Goal: Communication & Community: Ask a question

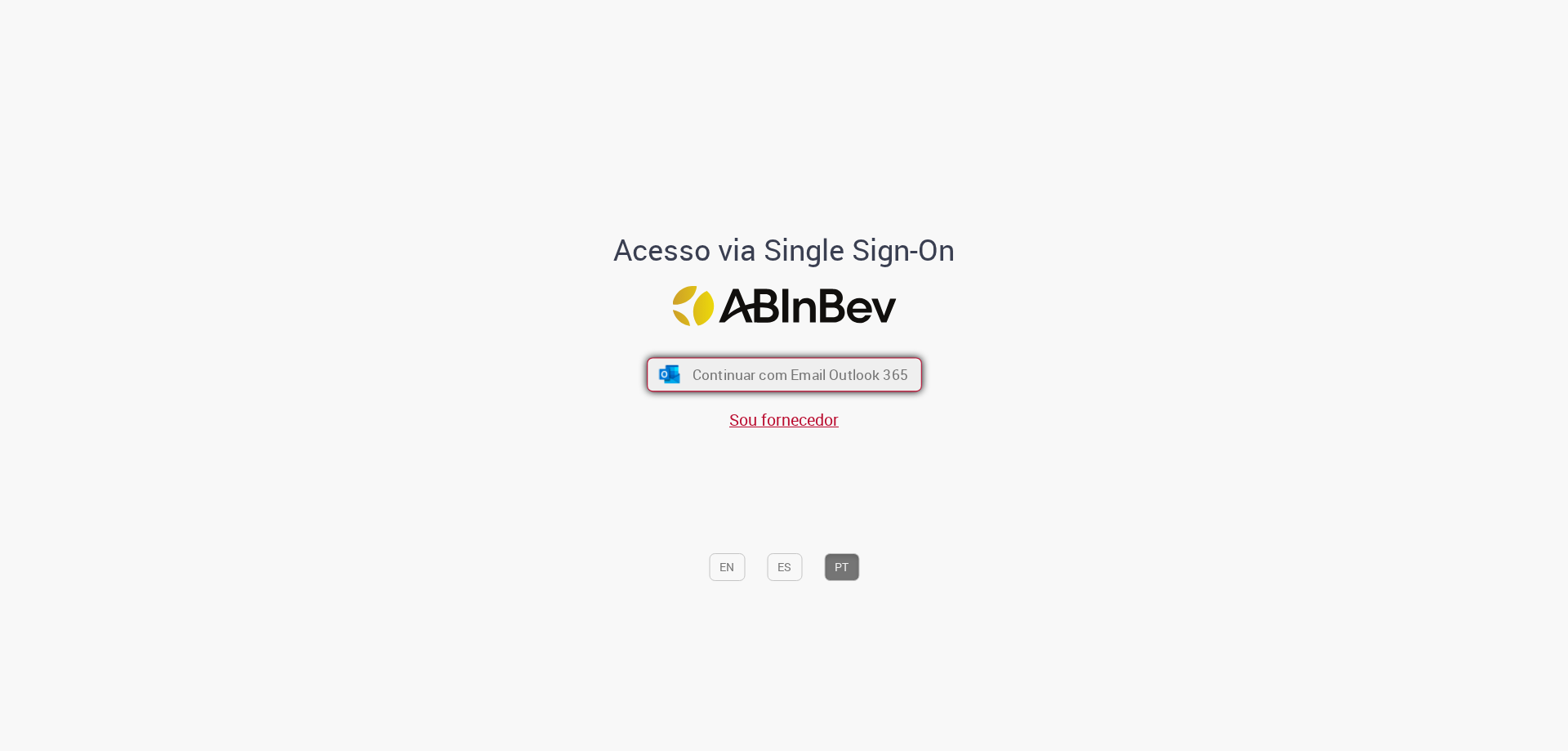
click at [766, 376] on span "Continuar com Email Outlook 365" at bounding box center [800, 374] width 216 height 18
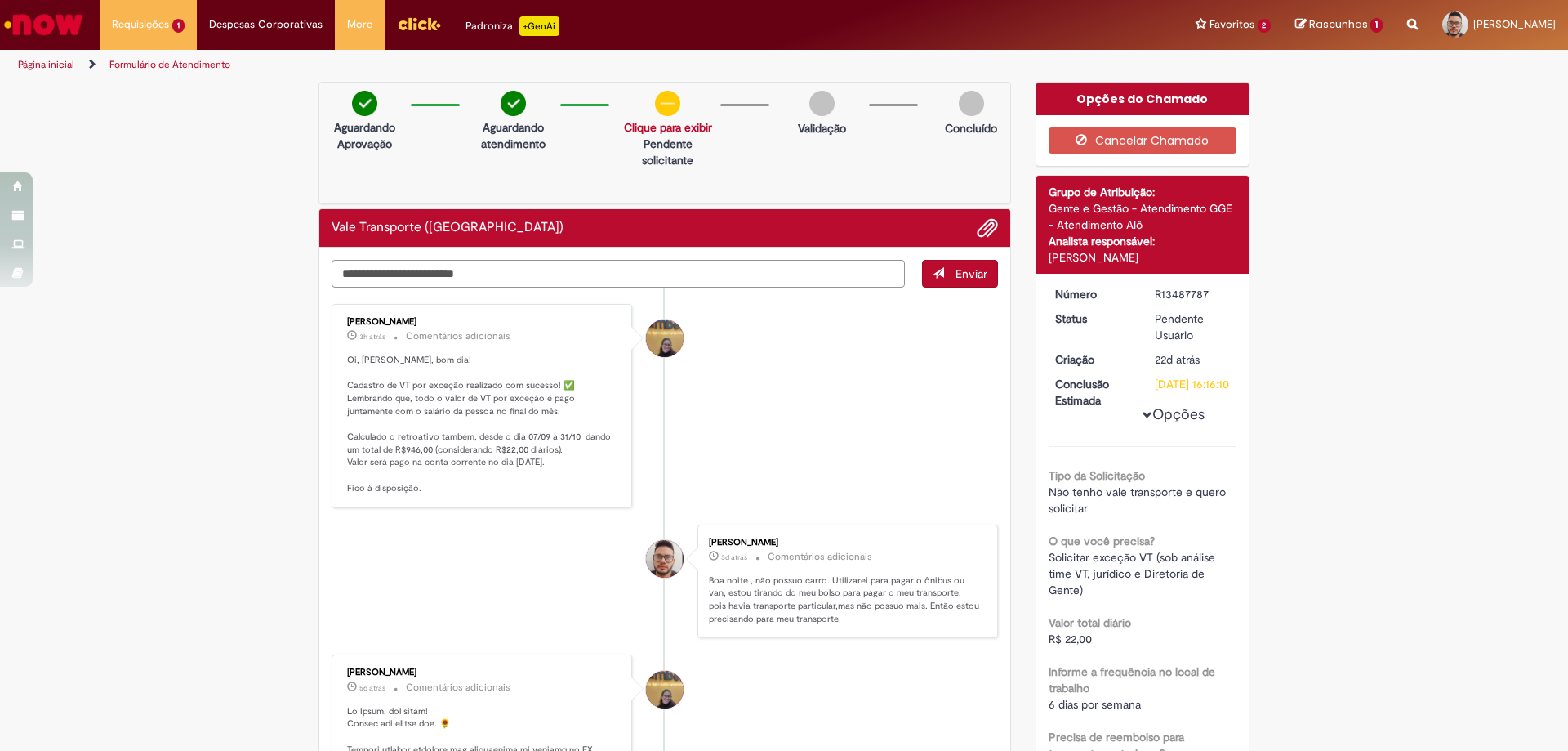
click at [475, 266] on textarea "Digite sua mensagem aqui..." at bounding box center [618, 274] width 574 height 28
type textarea "**********"
click at [955, 273] on span "Enviar" at bounding box center [971, 274] width 32 height 15
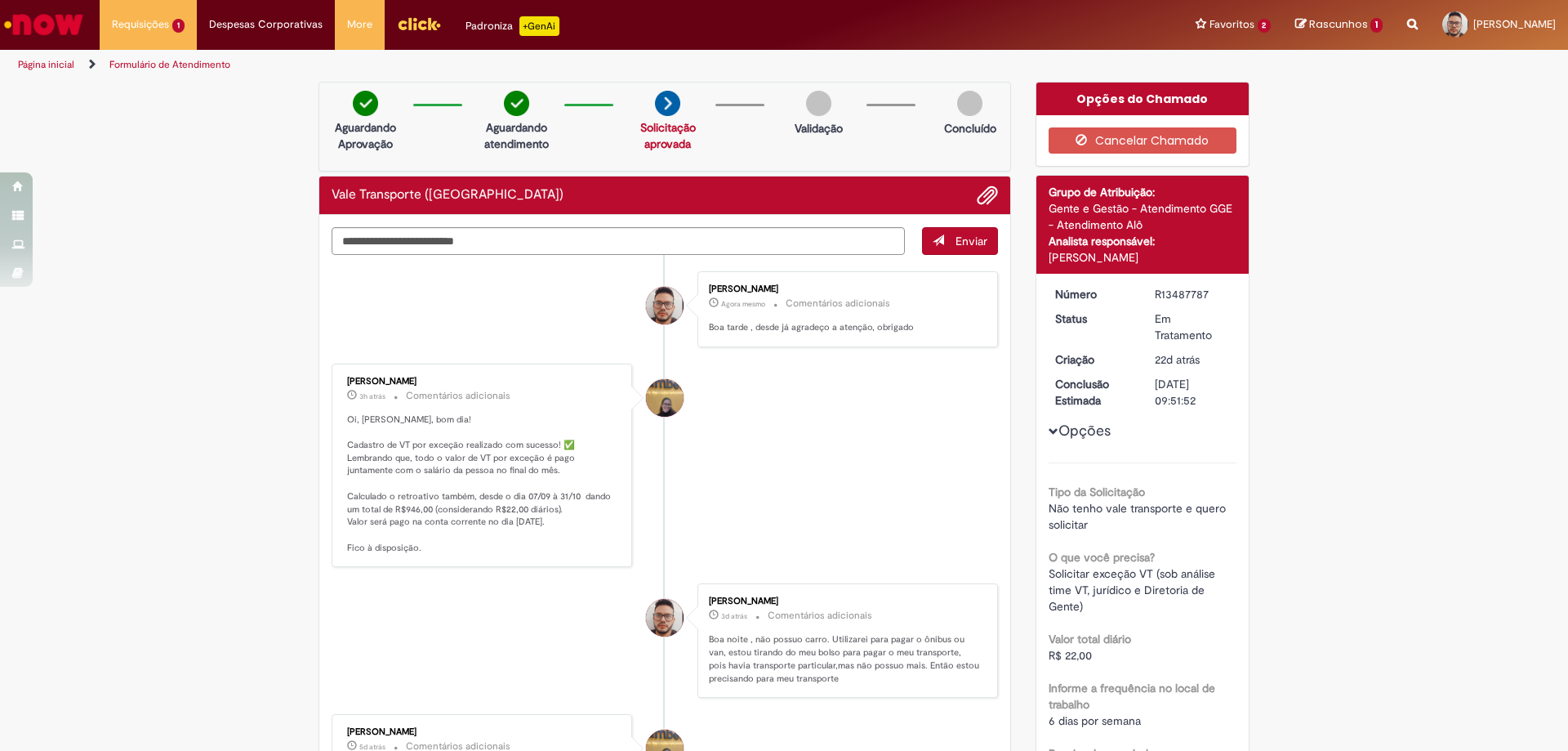
click at [666, 104] on img at bounding box center [667, 103] width 25 height 25
click at [806, 102] on img at bounding box center [818, 103] width 25 height 25
click at [75, 18] on img "Ir para a Homepage" at bounding box center [44, 24] width 84 height 32
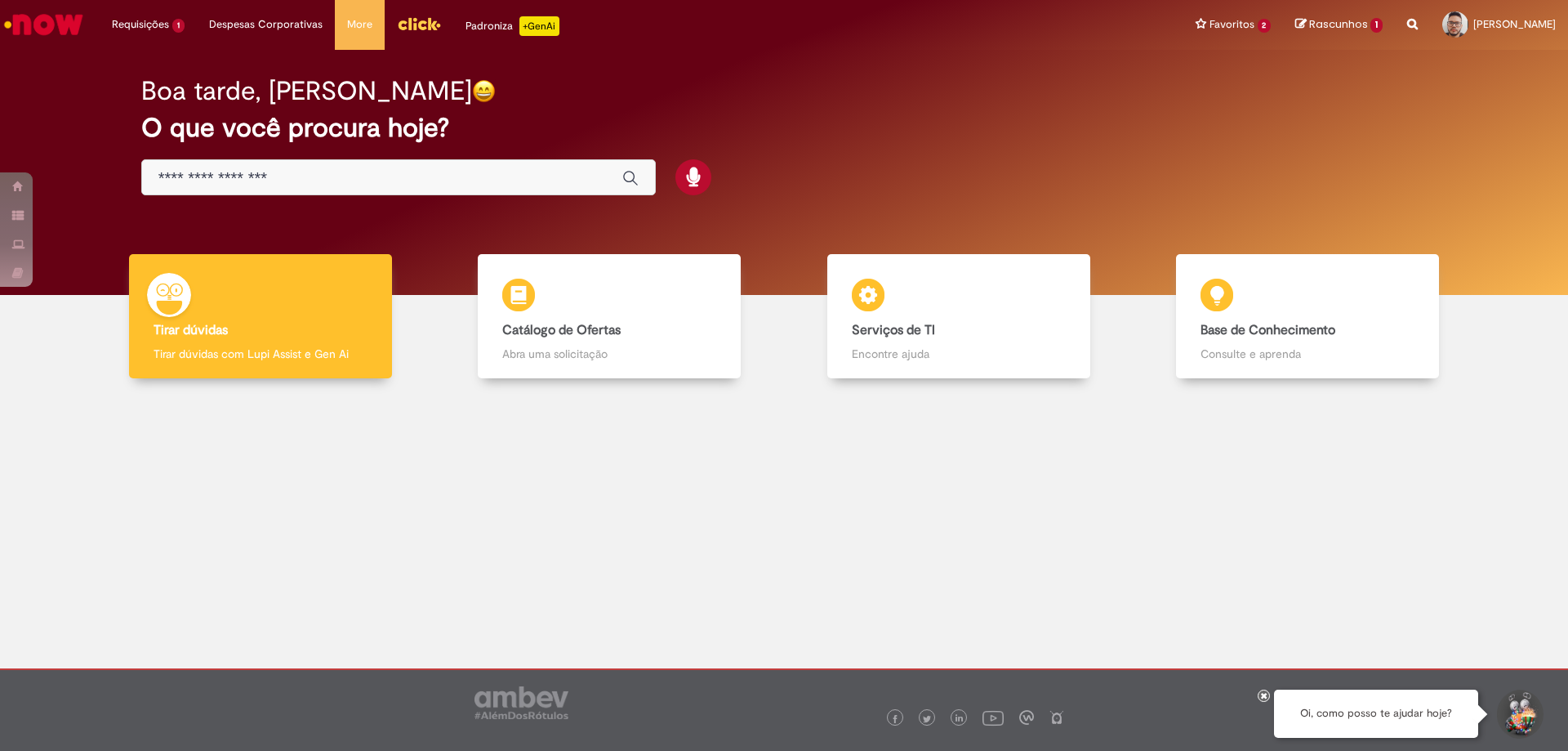
click at [423, 23] on img "Menu Cabeçalho" at bounding box center [418, 24] width 44 height 25
click at [1308, 20] on span "Rascunhos" at bounding box center [1337, 25] width 59 height 16
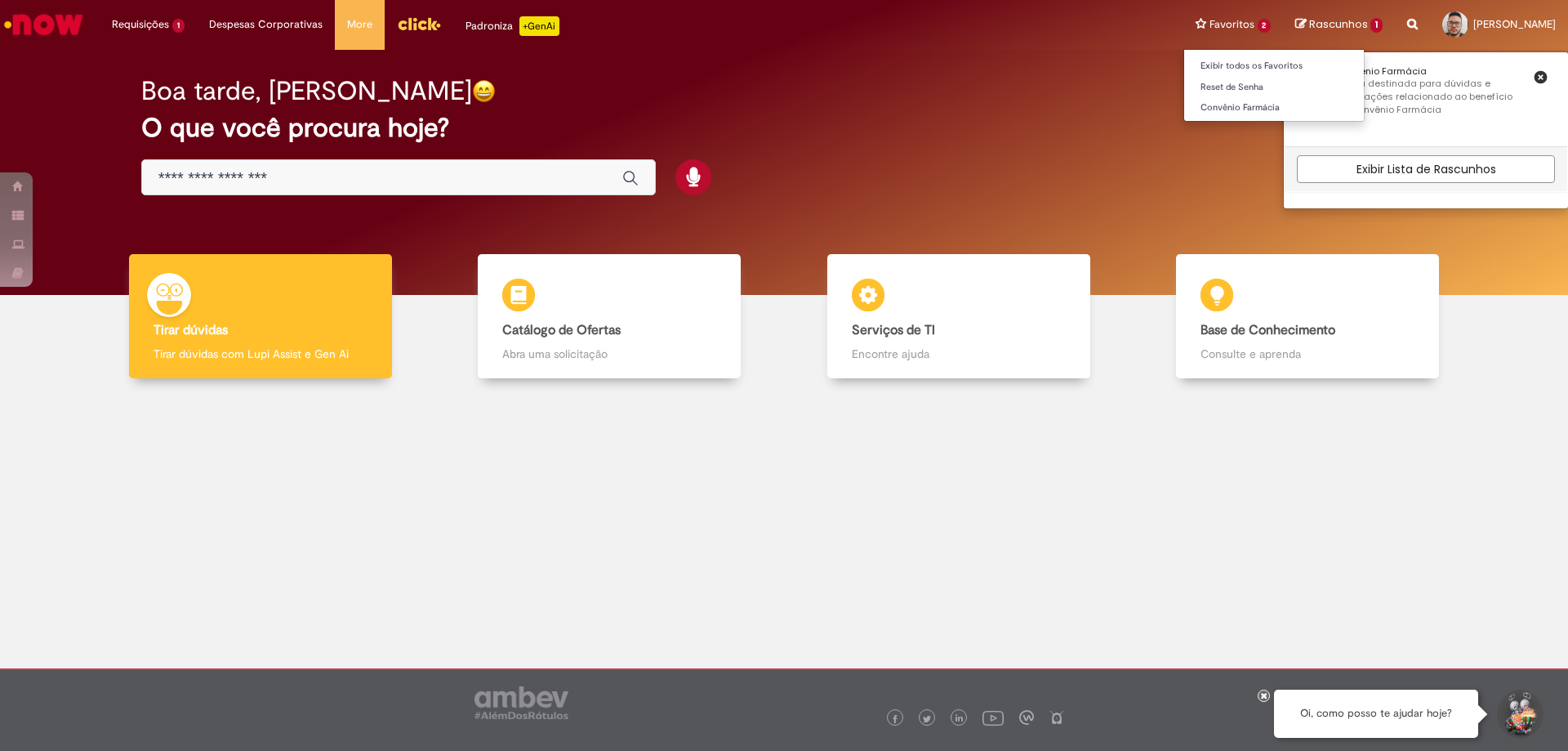
click at [1183, 26] on li "Favoritos 2 Exibir todos os Favoritos Reset de Senha Convênio Farmácia" at bounding box center [1233, 25] width 101 height 49
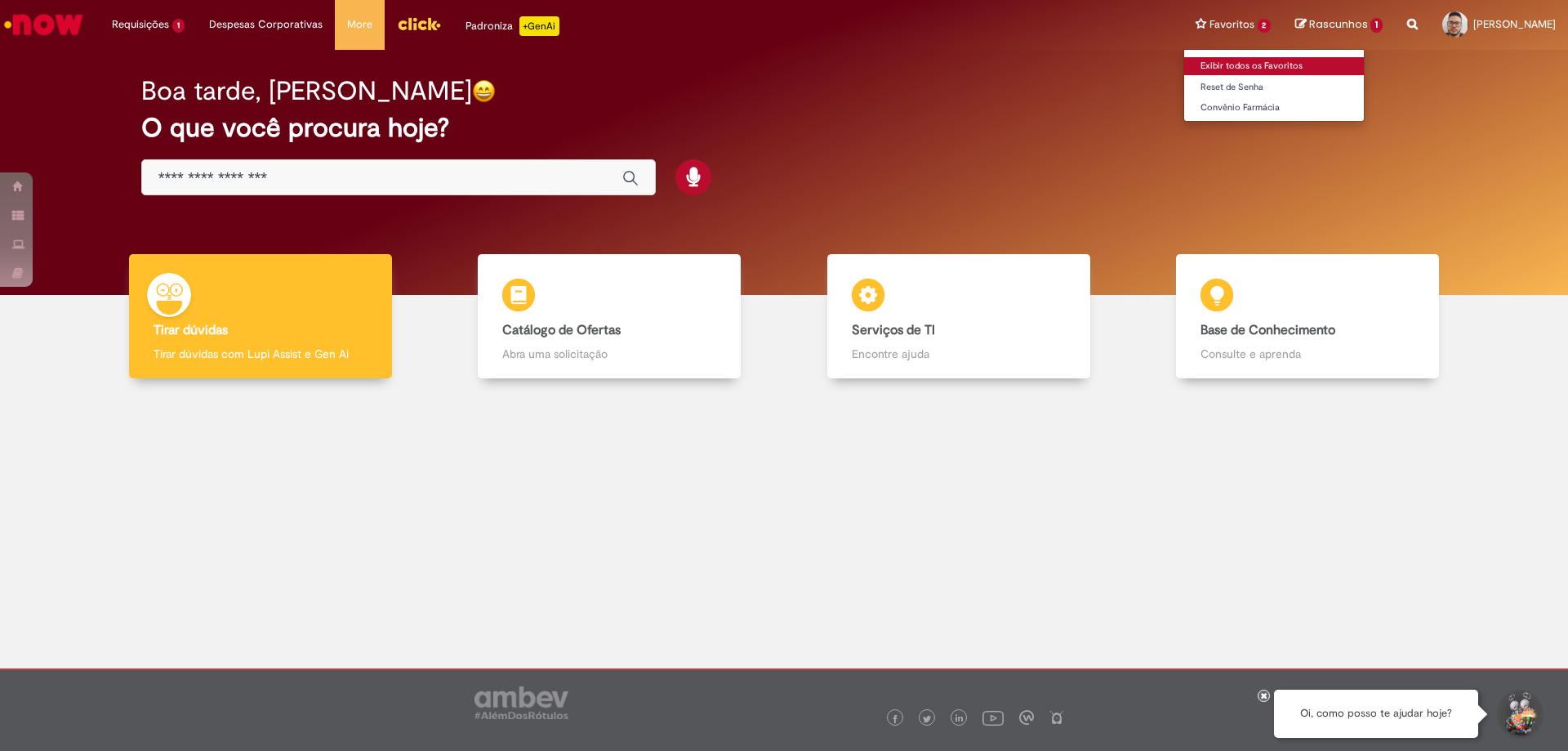
click at [1184, 62] on link "Exibir todos os Favoritos" at bounding box center [1274, 66] width 181 height 18
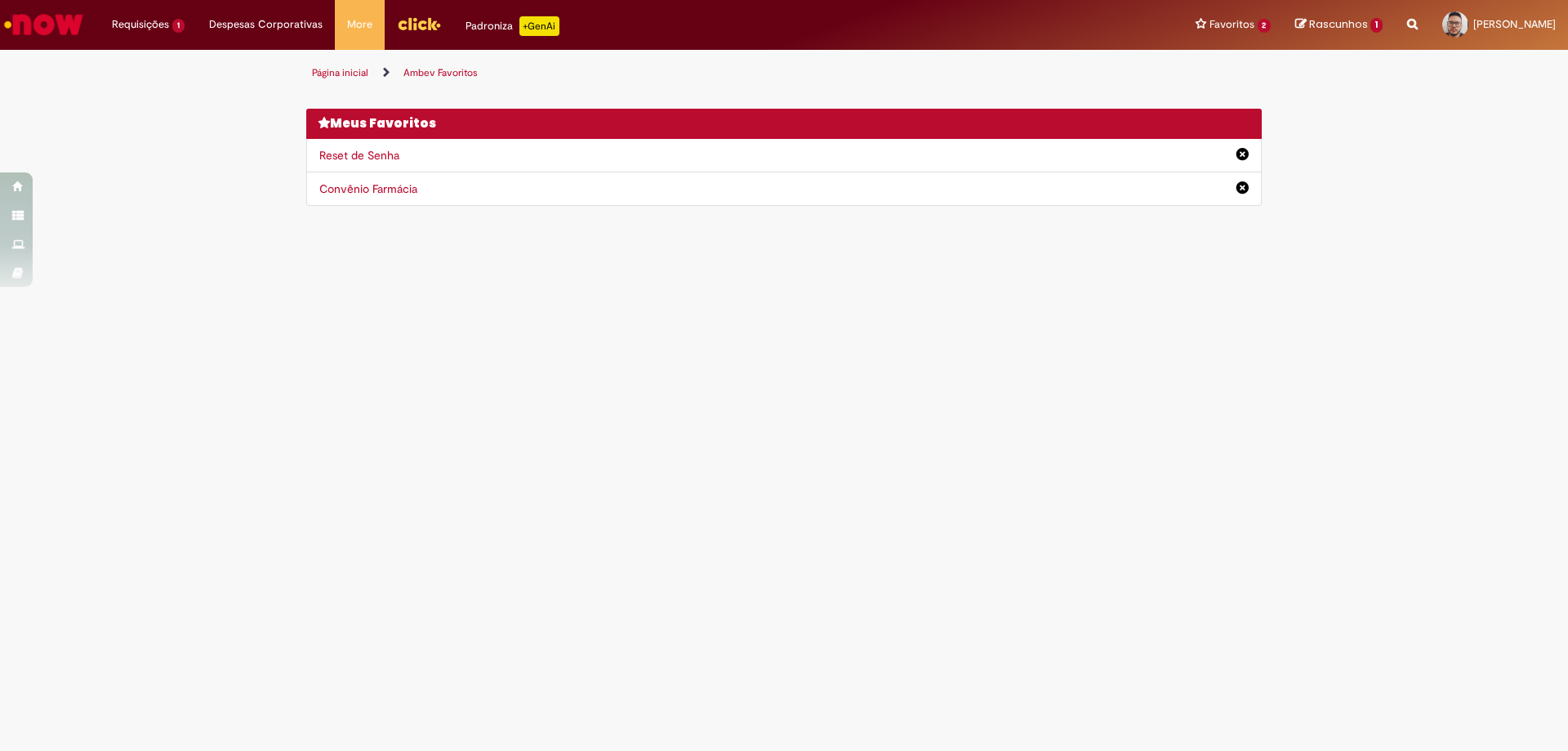
click at [26, 21] on img "Ir para a Homepage" at bounding box center [44, 24] width 84 height 32
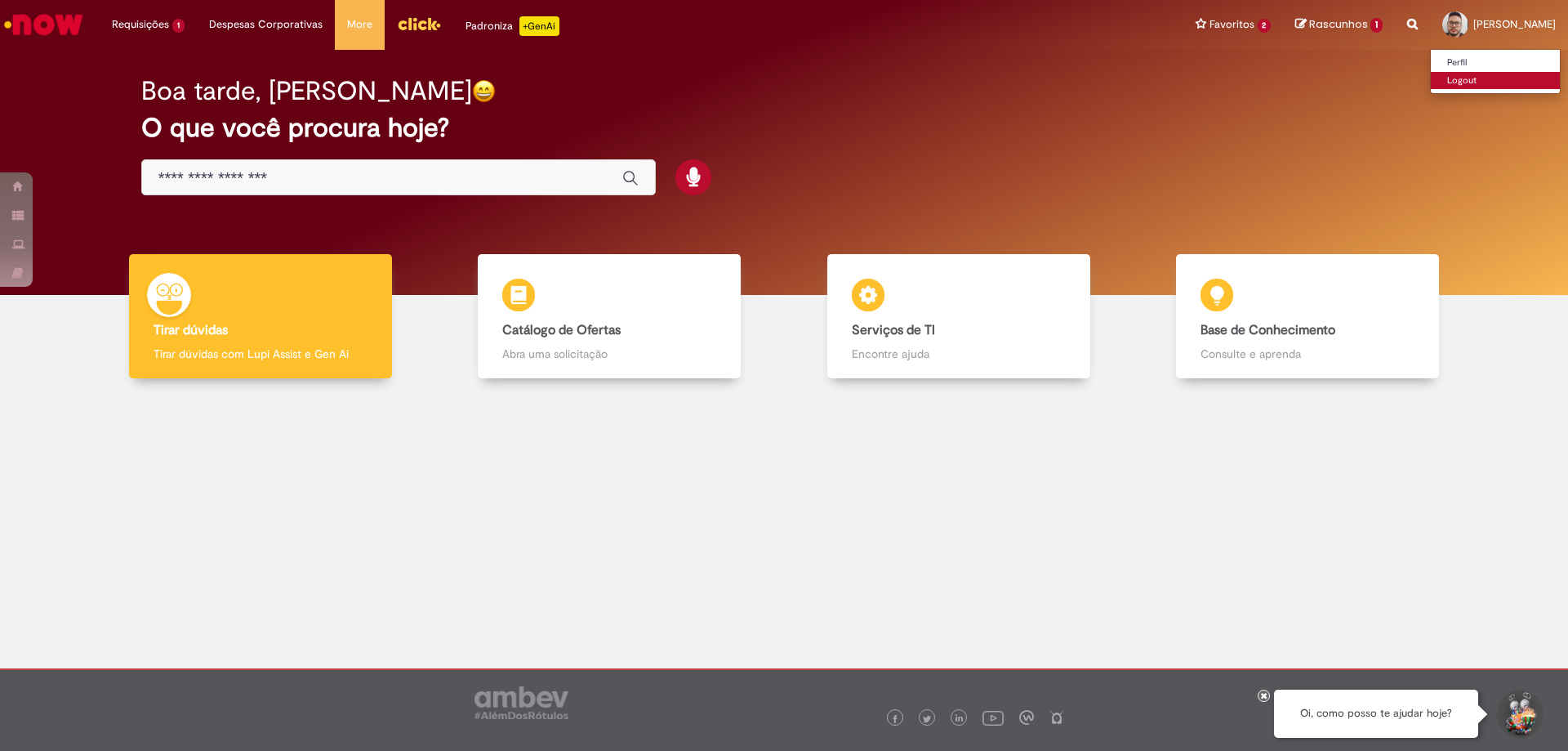
click at [1430, 77] on link "Logout" at bounding box center [1494, 81] width 129 height 18
